Goal: Transaction & Acquisition: Obtain resource

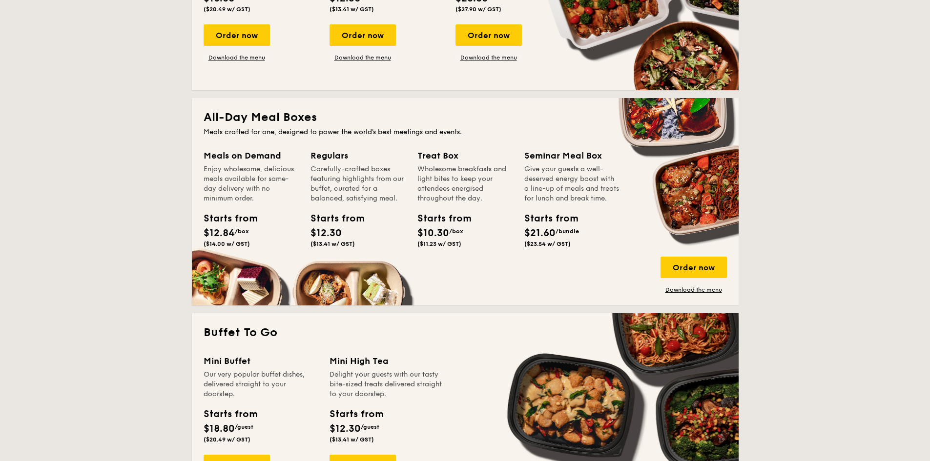
scroll to position [537, 0]
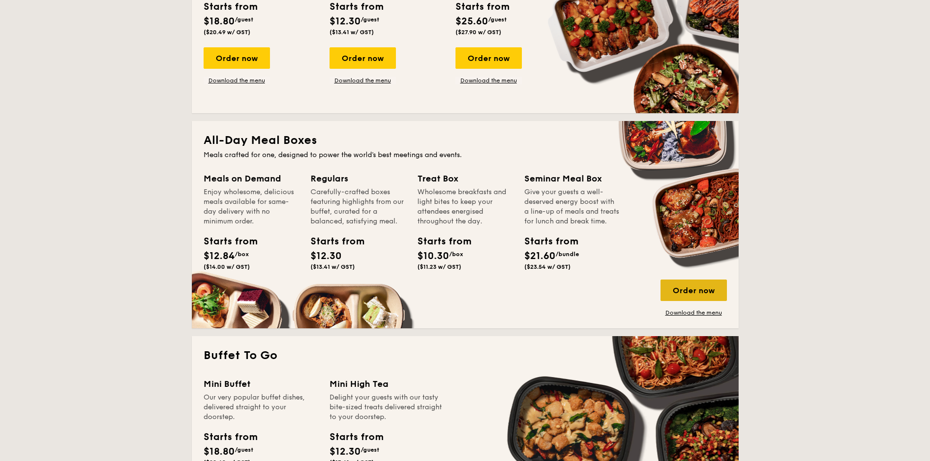
click at [458, 293] on div "Order now" at bounding box center [693, 290] width 66 height 21
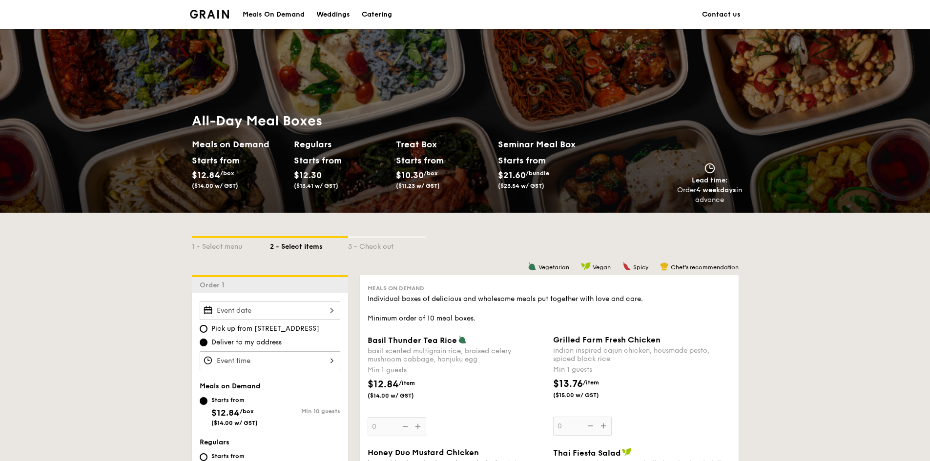
click at [264, 17] on div "Meals On Demand" at bounding box center [274, 14] width 62 height 29
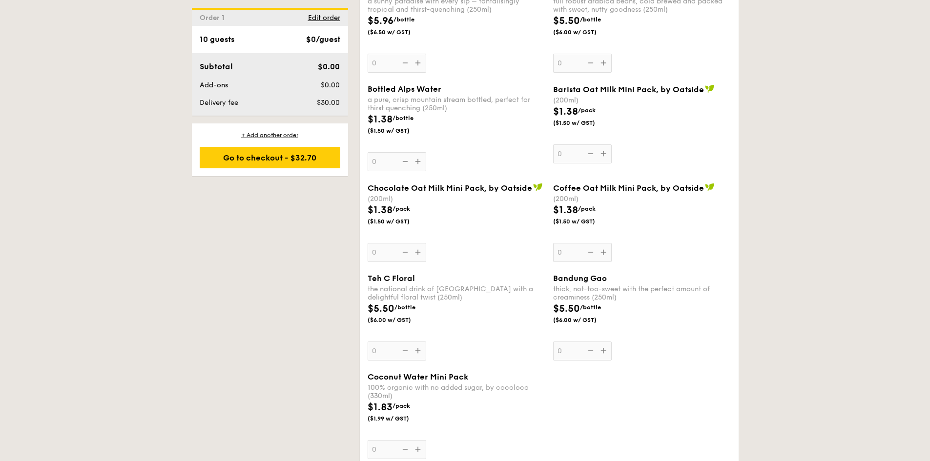
scroll to position [1757, 0]
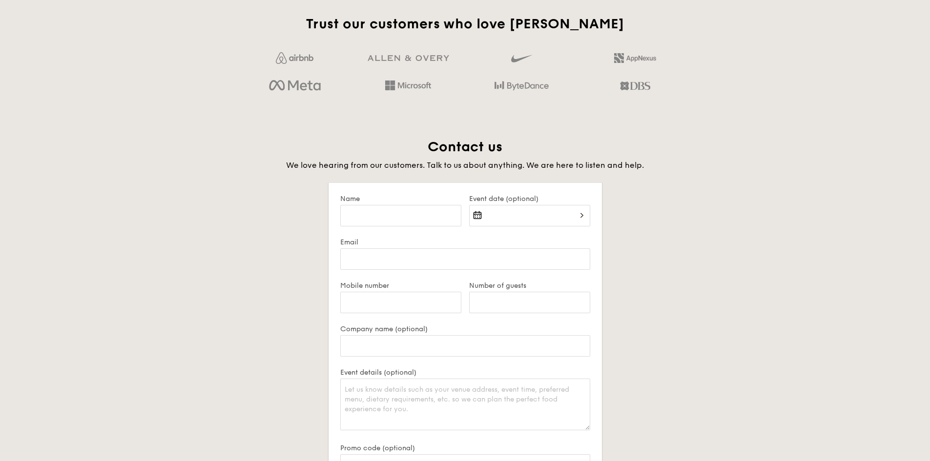
scroll to position [1604, 0]
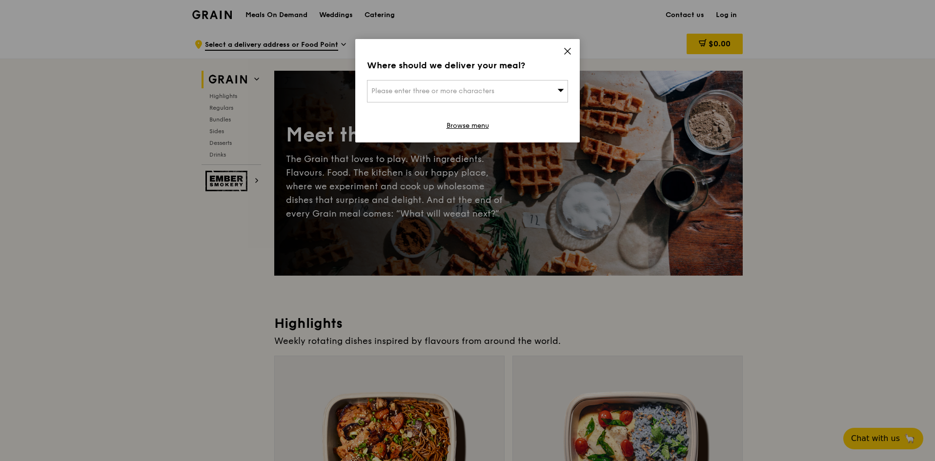
click at [568, 52] on icon at bounding box center [568, 51] width 6 height 6
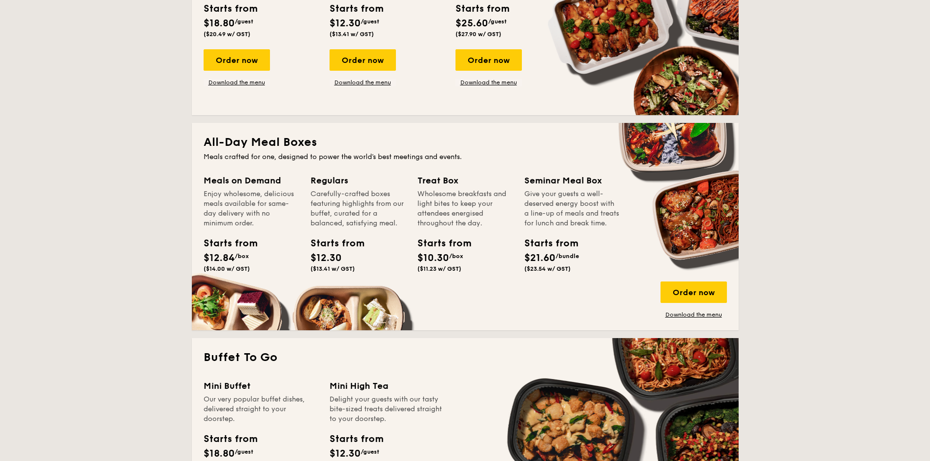
scroll to position [537, 0]
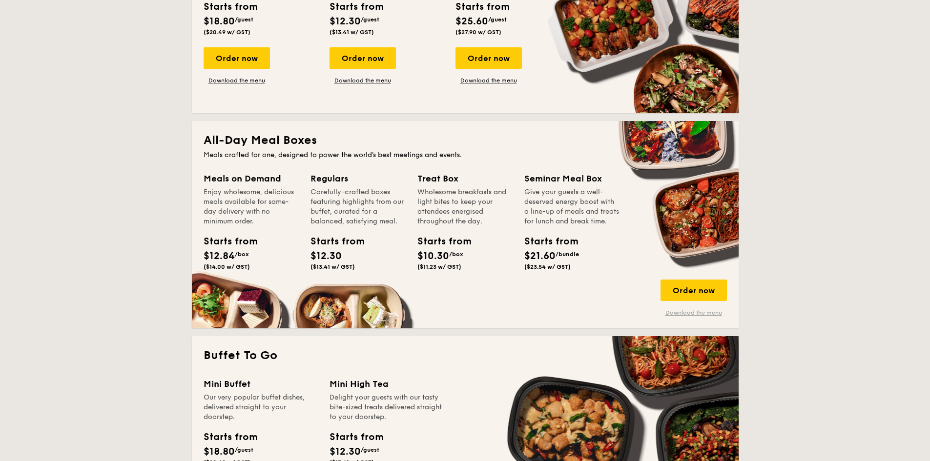
click at [697, 314] on link "Download the menu" at bounding box center [693, 313] width 66 height 8
